Goal: Use online tool/utility

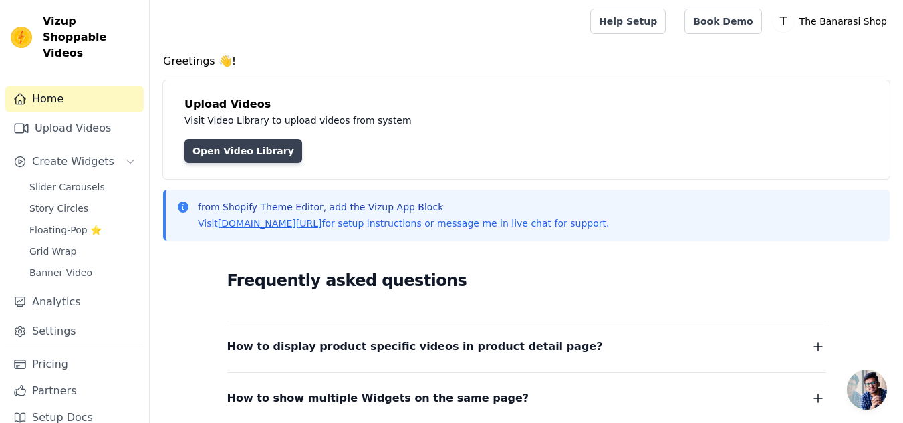
click at [241, 146] on link "Open Video Library" at bounding box center [243, 151] width 118 height 24
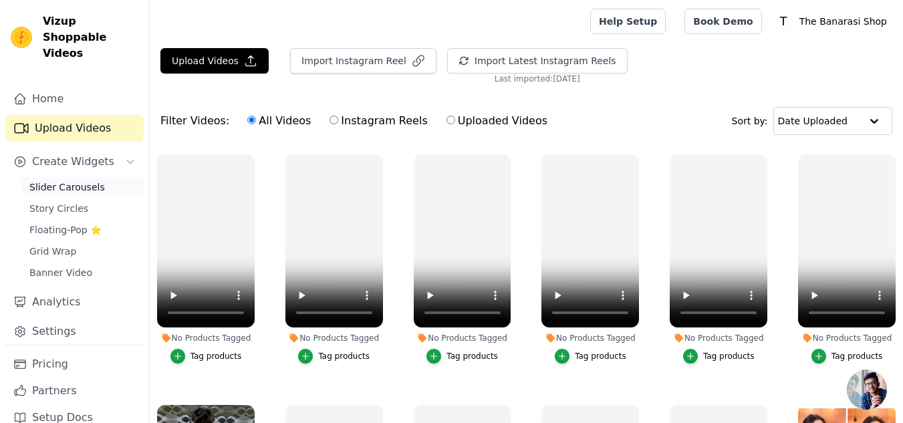
click at [56, 180] on span "Slider Carousels" at bounding box center [67, 186] width 76 height 13
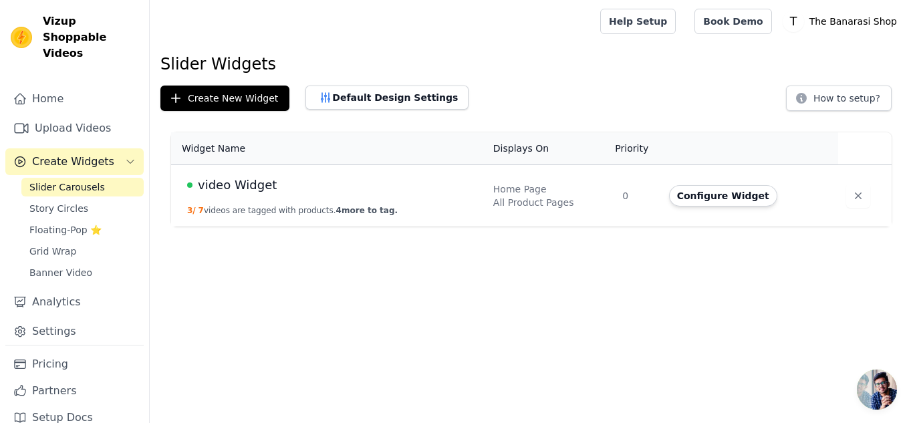
click at [445, 193] on div "video Widget" at bounding box center [332, 185] width 290 height 19
click at [236, 193] on span "video Widget" at bounding box center [237, 185] width 79 height 19
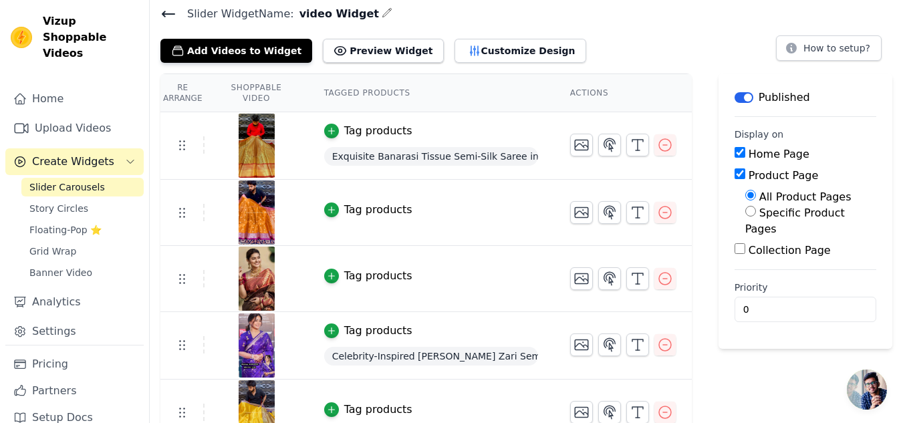
scroll to position [4, 0]
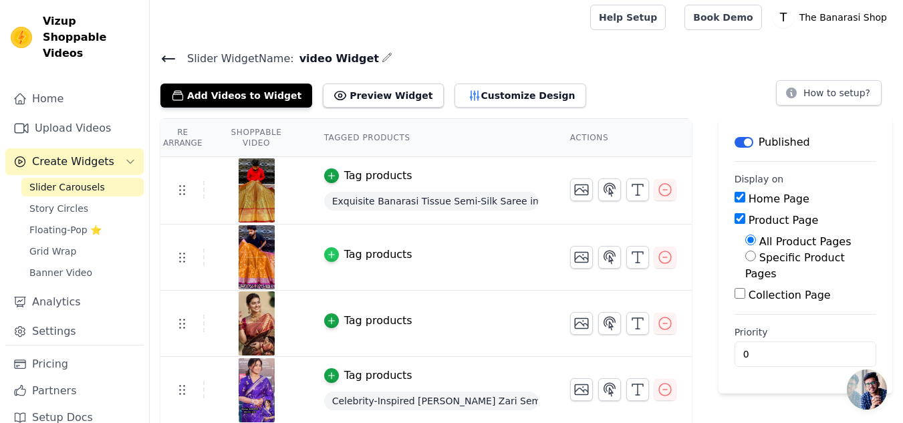
click at [330, 257] on icon "button" at bounding box center [331, 254] width 9 height 9
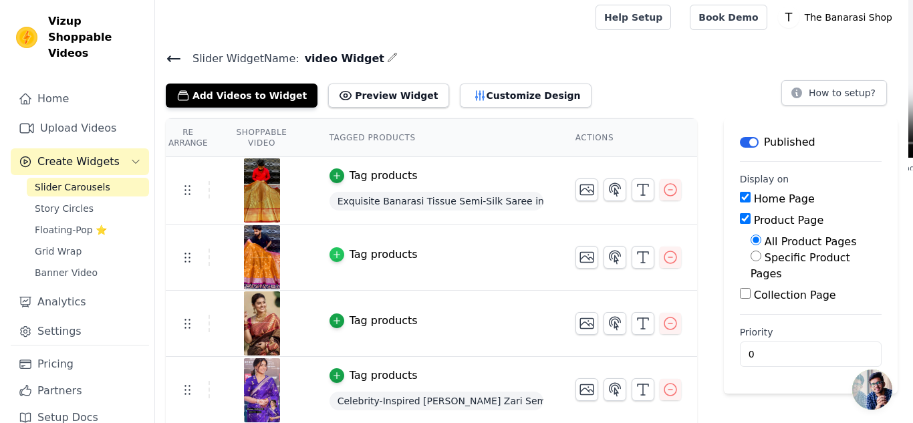
scroll to position [0, 0]
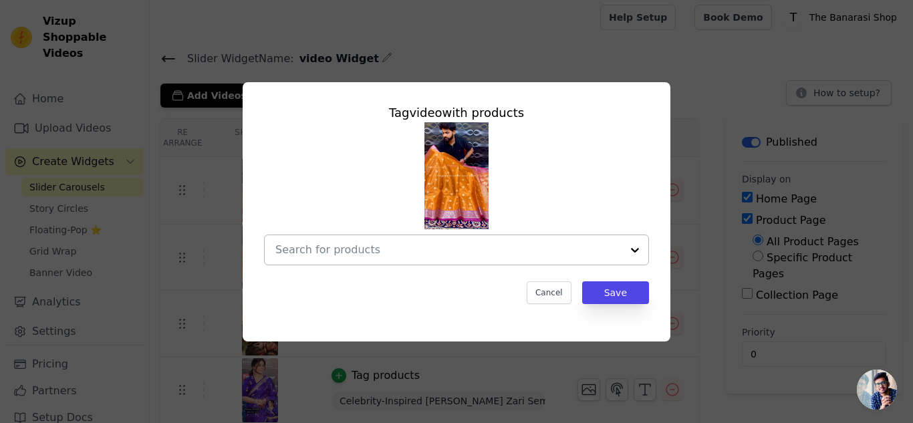
click at [408, 256] on input "text" at bounding box center [448, 250] width 346 height 16
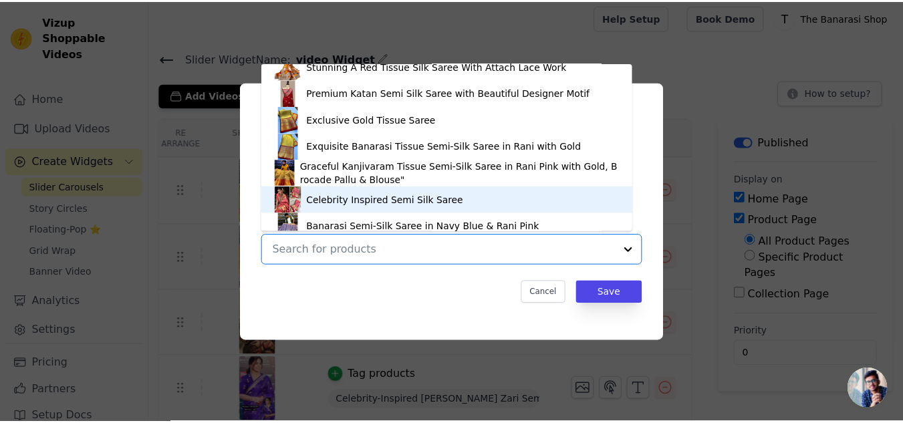
scroll to position [504, 0]
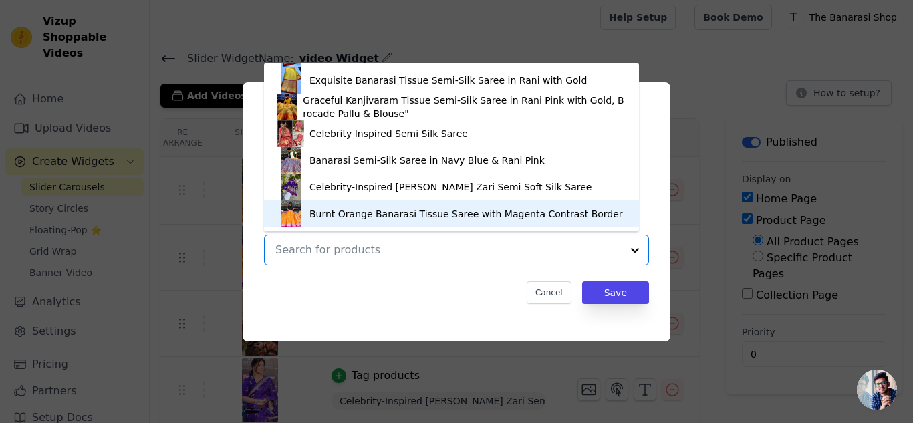
click at [370, 210] on div "Burnt Orange Banarasi Tissue Saree with Magenta Contrast Border" at bounding box center [466, 213] width 314 height 13
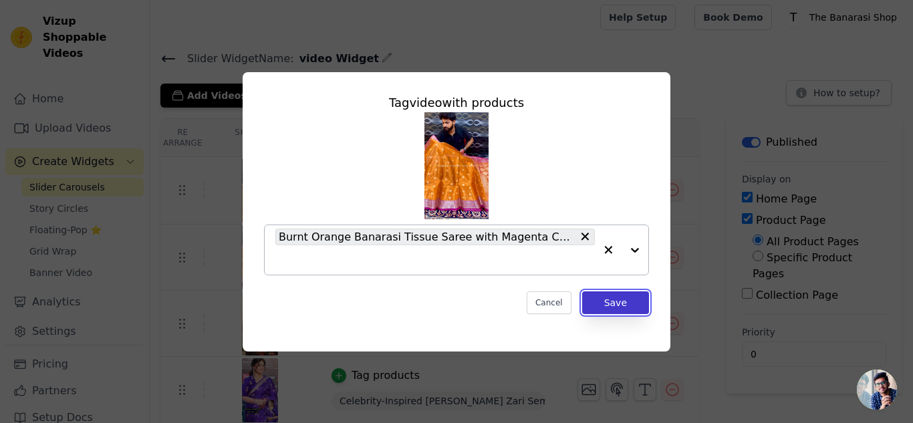
click at [619, 312] on button "Save" at bounding box center [615, 302] width 67 height 23
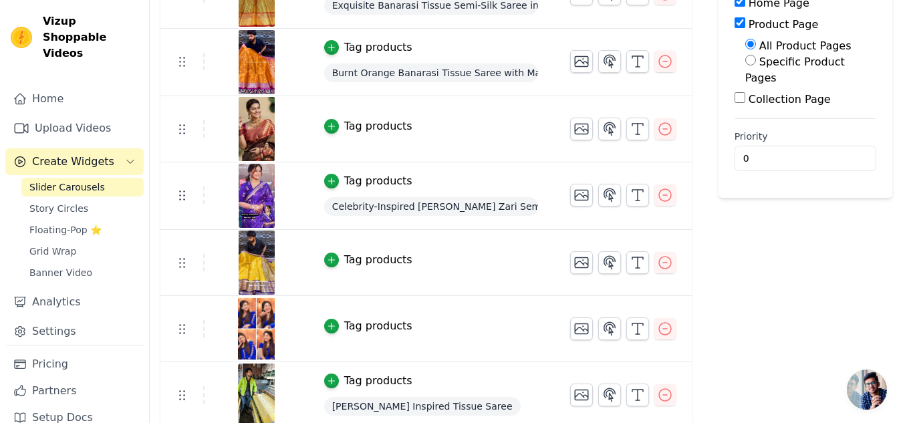
scroll to position [201, 0]
click at [73, 266] on span "Banner Video" at bounding box center [60, 272] width 63 height 13
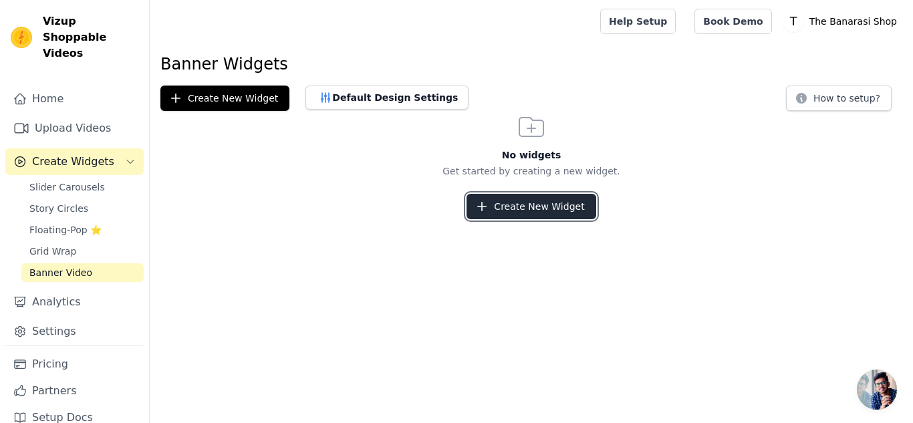
click at [511, 201] on button "Create New Widget" at bounding box center [531, 206] width 129 height 25
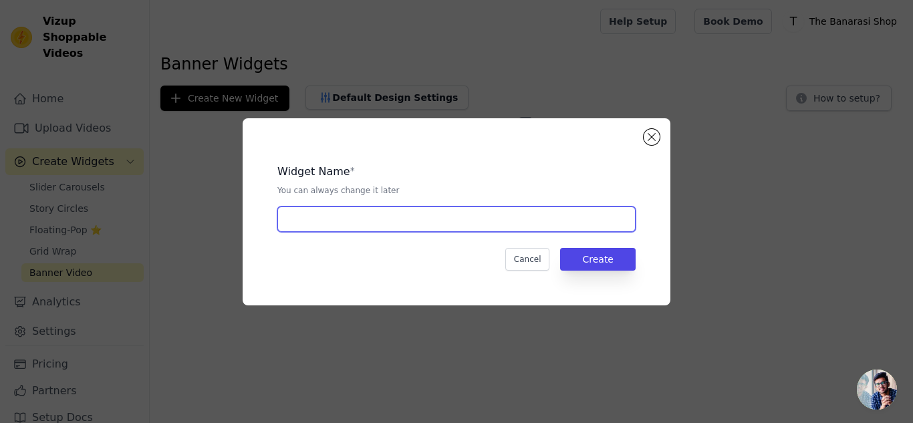
click at [458, 228] on input "text" at bounding box center [456, 219] width 358 height 25
type input "video Widget"
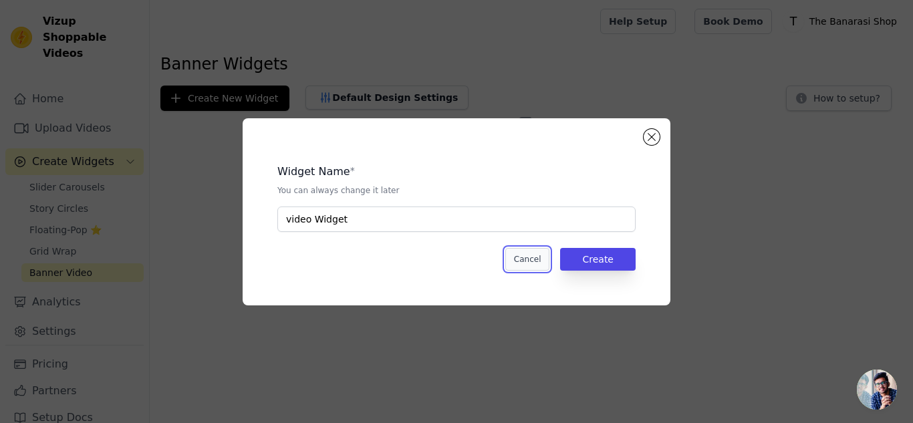
click at [541, 259] on button "Cancel" at bounding box center [527, 259] width 45 height 23
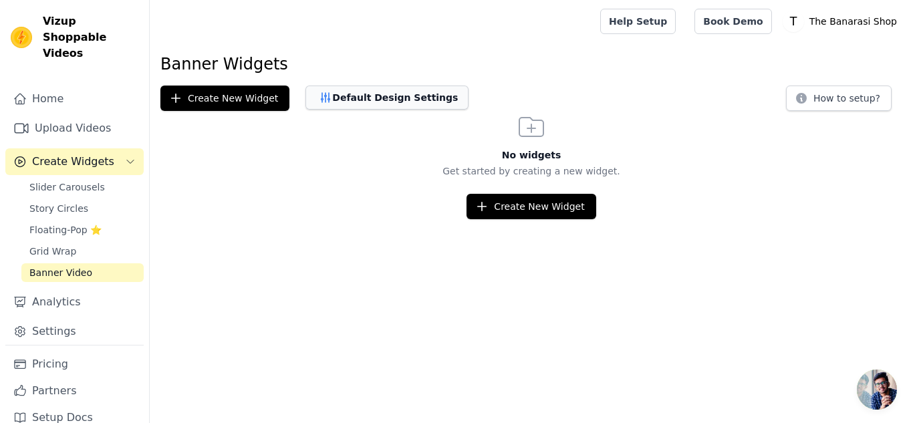
click at [403, 97] on button "Default Design Settings" at bounding box center [386, 98] width 163 height 24
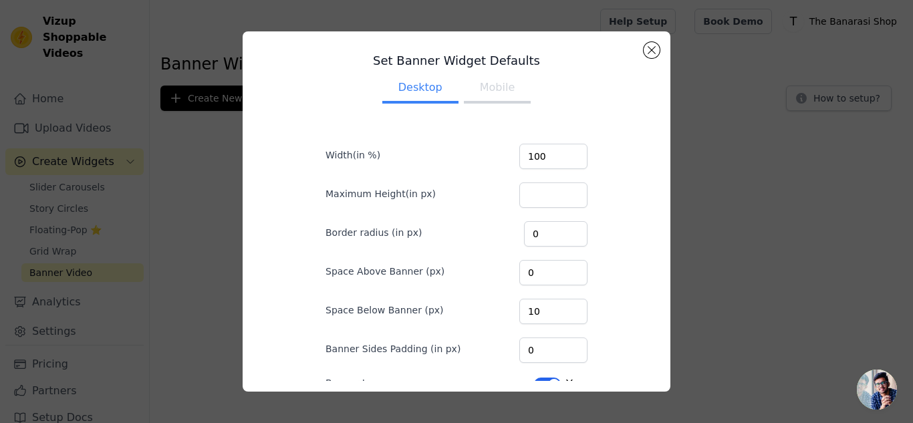
click at [475, 88] on button "Mobile" at bounding box center [497, 88] width 67 height 29
click at [652, 46] on button "Close modal" at bounding box center [652, 50] width 16 height 16
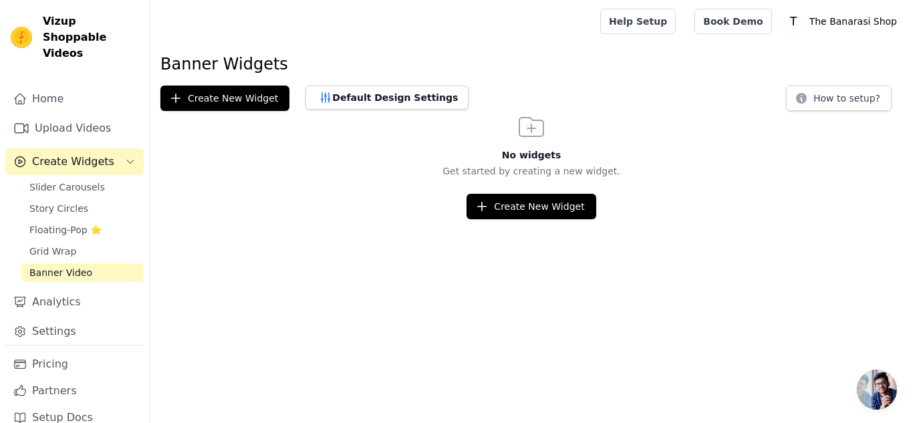
click at [329, 219] on html "Vizup Shoppable Videos Home Upload Videos Create Widgets Slider Carousels Story…" at bounding box center [456, 109] width 913 height 219
